Goal: Task Accomplishment & Management: Use online tool/utility

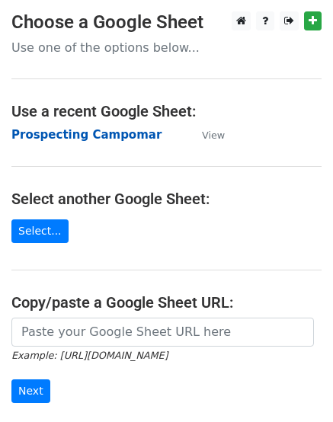
click at [76, 137] on strong "Prospecting Campomar" at bounding box center [86, 135] width 150 height 14
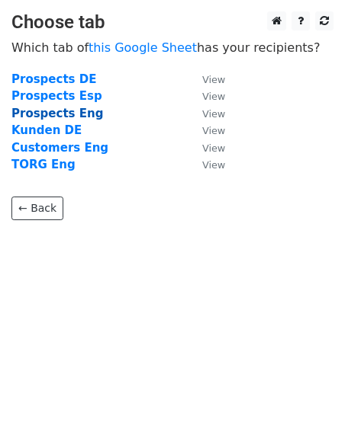
click at [82, 113] on strong "Prospects Eng" at bounding box center [56, 114] width 91 height 14
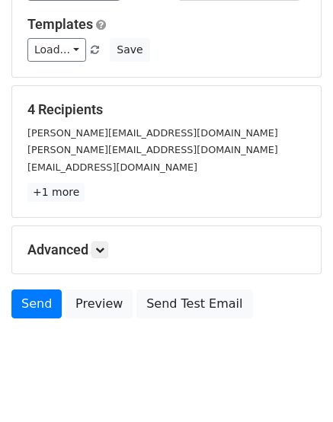
scroll to position [152, 0]
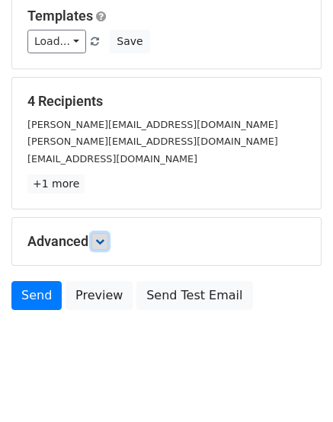
click at [97, 246] on link at bounding box center [99, 241] width 17 height 17
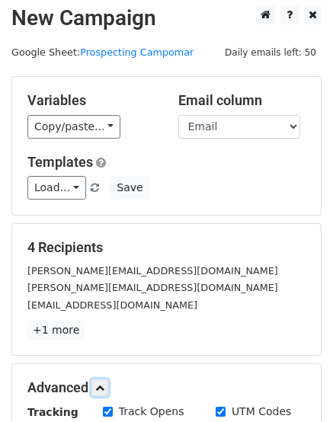
scroll to position [0, 0]
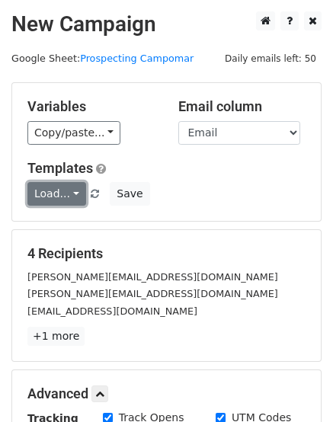
click at [65, 193] on link "Load..." at bounding box center [56, 194] width 59 height 24
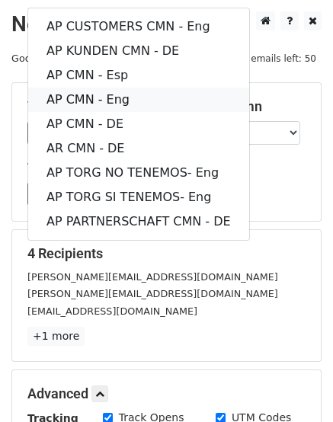
click at [143, 95] on link "AP CMN - Eng" at bounding box center [138, 100] width 221 height 24
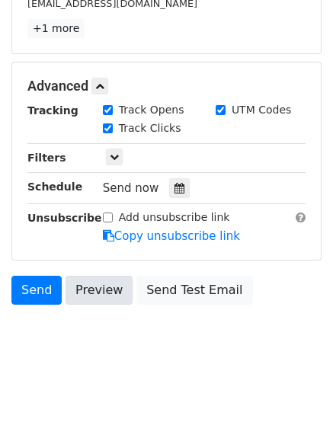
scroll to position [317, 0]
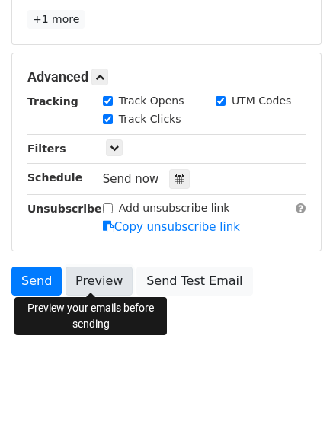
click at [93, 280] on link "Preview" at bounding box center [99, 281] width 67 height 29
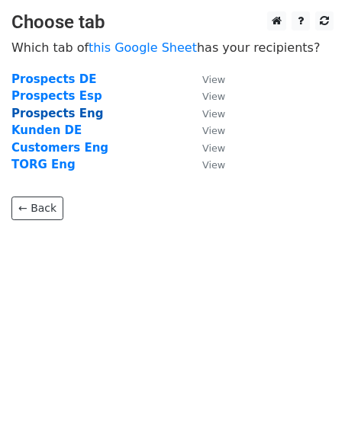
click at [70, 112] on strong "Prospects Eng" at bounding box center [56, 114] width 91 height 14
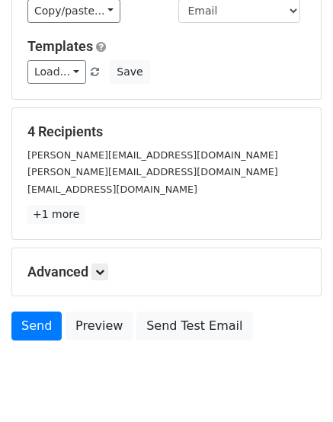
scroll to position [168, 0]
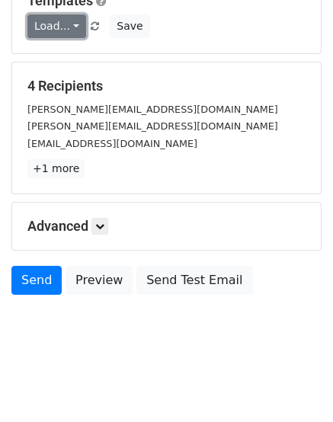
click at [69, 23] on link "Load..." at bounding box center [56, 26] width 59 height 24
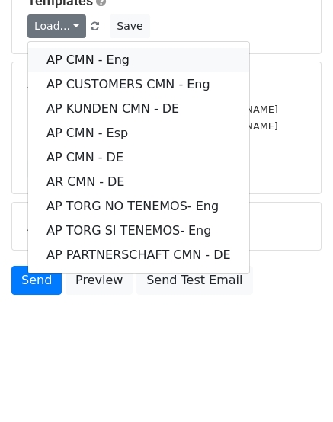
click at [107, 61] on link "AP CMN - Eng" at bounding box center [138, 60] width 221 height 24
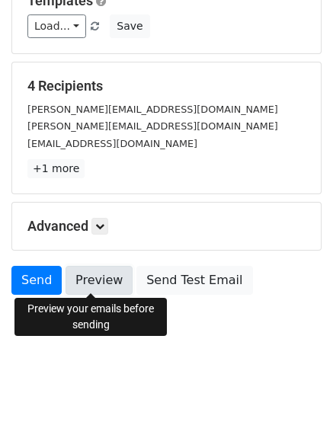
click at [89, 279] on link "Preview" at bounding box center [99, 280] width 67 height 29
click at [86, 284] on link "Preview" at bounding box center [99, 280] width 67 height 29
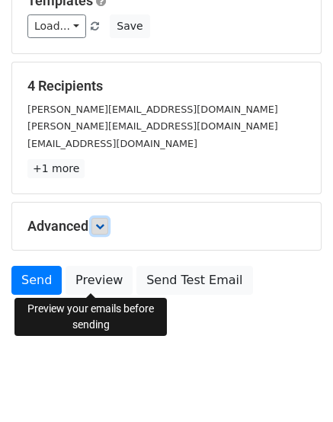
click at [104, 222] on icon at bounding box center [99, 226] width 9 height 9
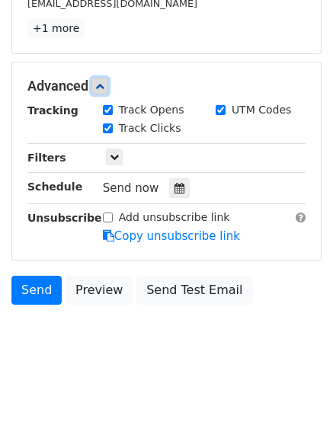
scroll to position [310, 0]
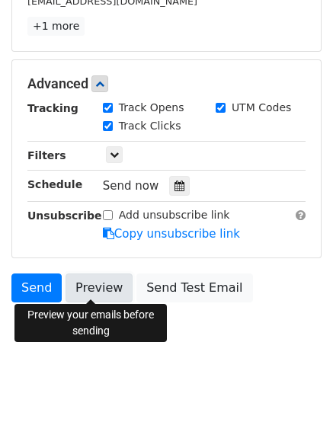
click at [87, 287] on link "Preview" at bounding box center [99, 288] width 67 height 29
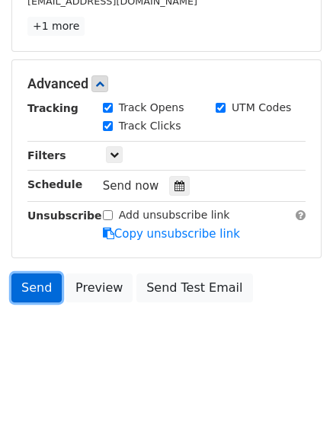
click at [30, 283] on link "Send" at bounding box center [36, 288] width 50 height 29
